Goal: Task Accomplishment & Management: Use online tool/utility

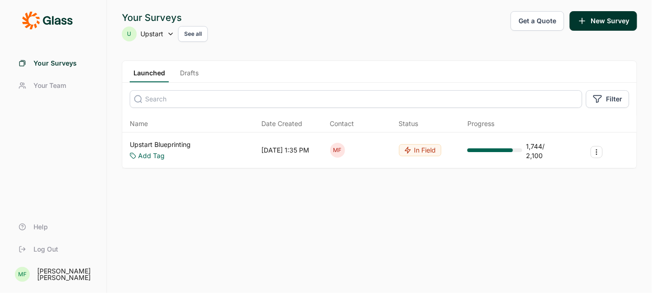
click at [184, 143] on link "Upstart Blueprinting" at bounding box center [160, 144] width 61 height 9
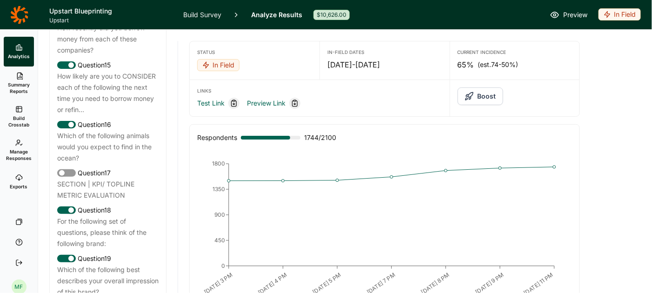
scroll to position [1138, 0]
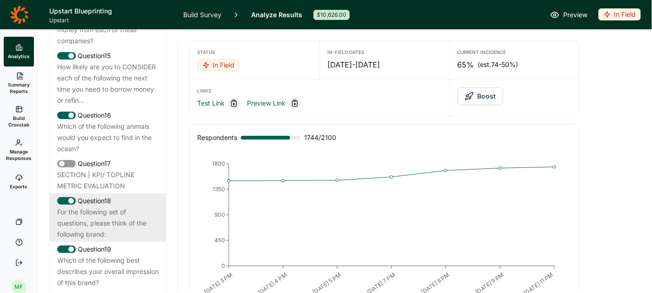
click at [119, 211] on div "For the following set of questions, please think of the following brand:" at bounding box center [107, 223] width 101 height 33
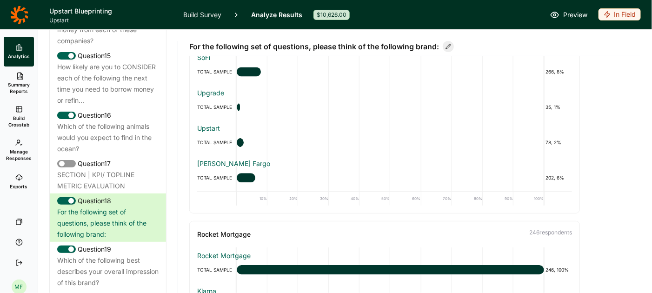
scroll to position [62, 0]
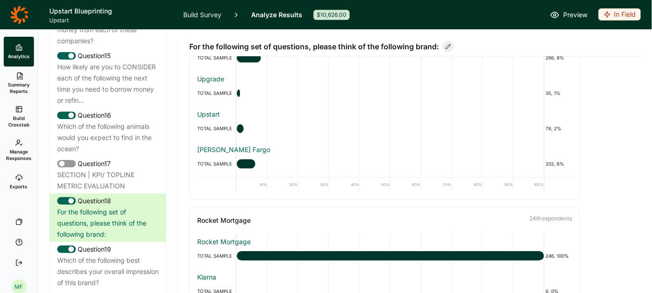
click at [207, 18] on link "Build Survey" at bounding box center [202, 14] width 38 height 29
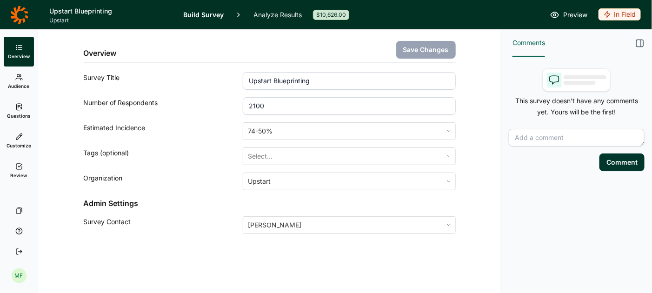
click at [20, 108] on use at bounding box center [18, 107] width 5 height 6
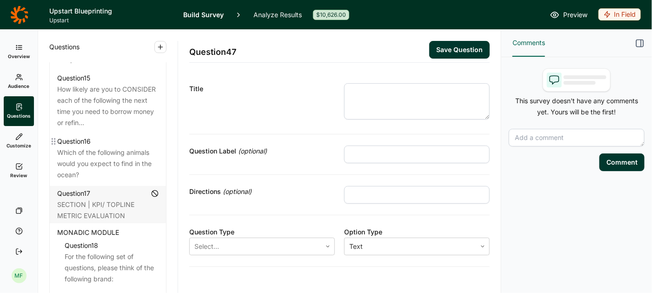
scroll to position [1203, 0]
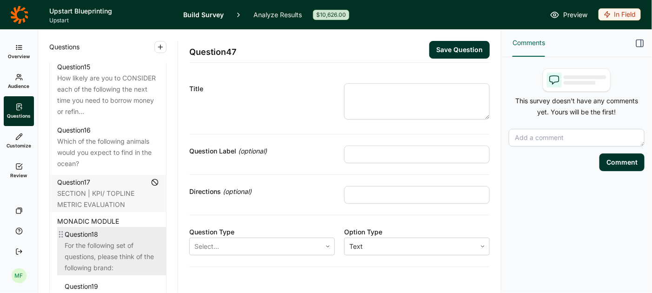
click at [119, 240] on div "For the following set of questions, please think of the following brand:" at bounding box center [112, 256] width 94 height 33
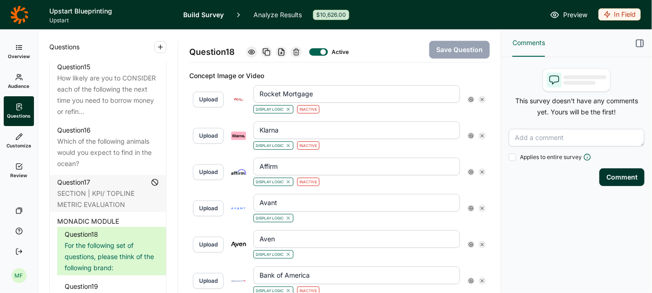
scroll to position [345, 0]
